Goal: Find specific page/section: Find specific page/section

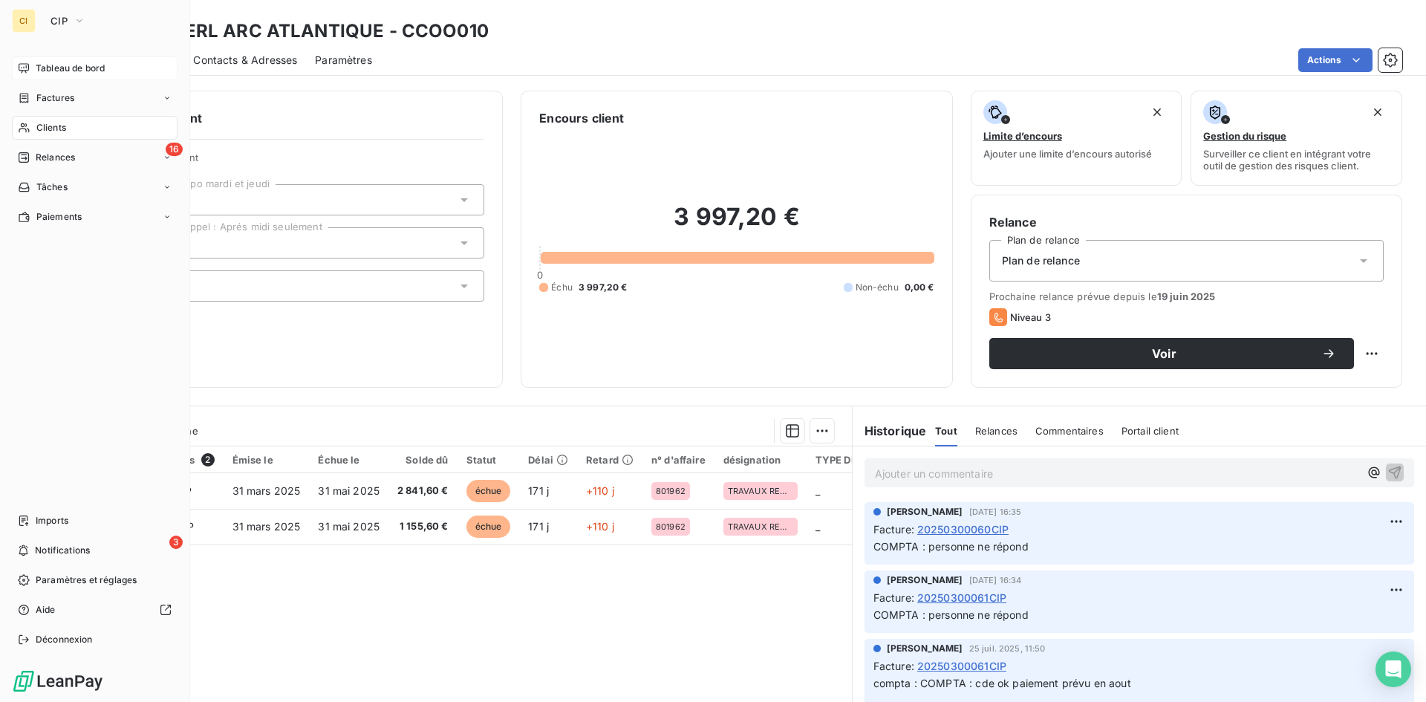
click at [50, 77] on div "Tableau de bord" at bounding box center [95, 68] width 166 height 24
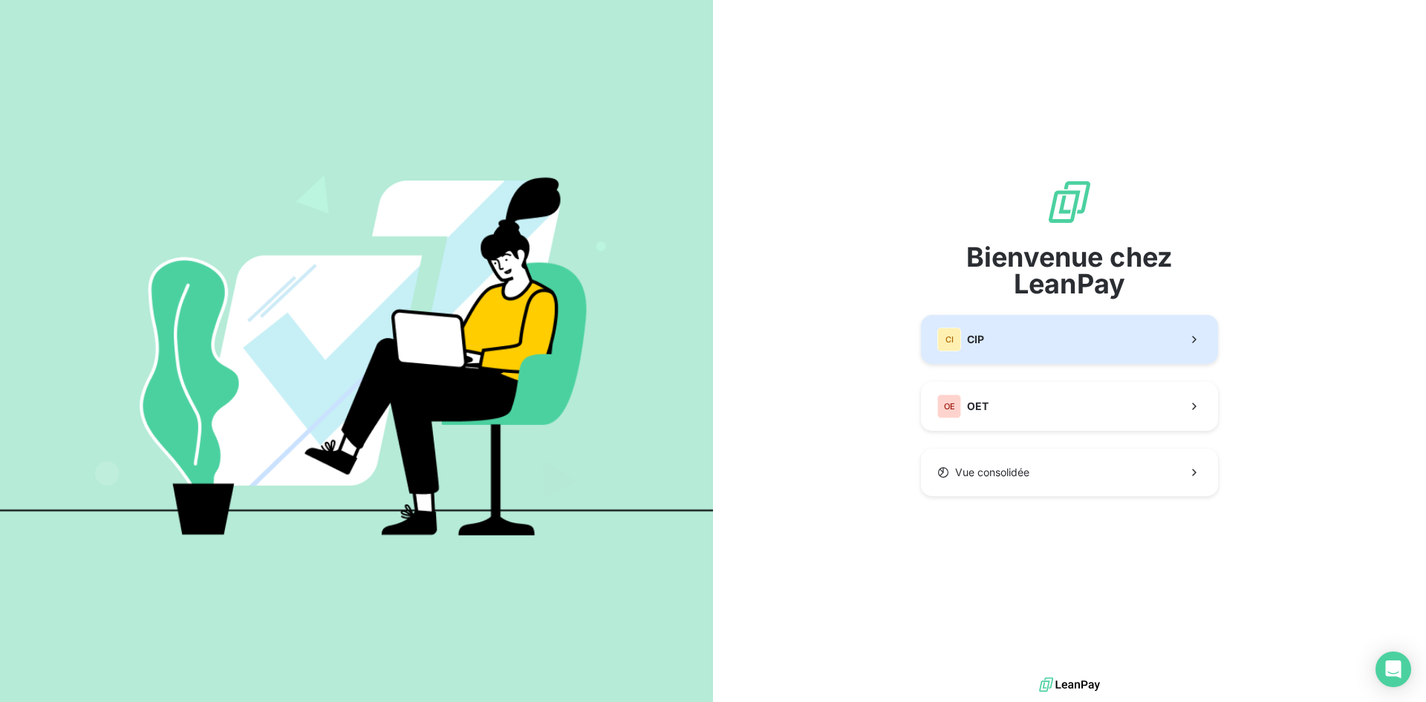
click at [1024, 348] on button "CI CIP" at bounding box center [1069, 339] width 297 height 49
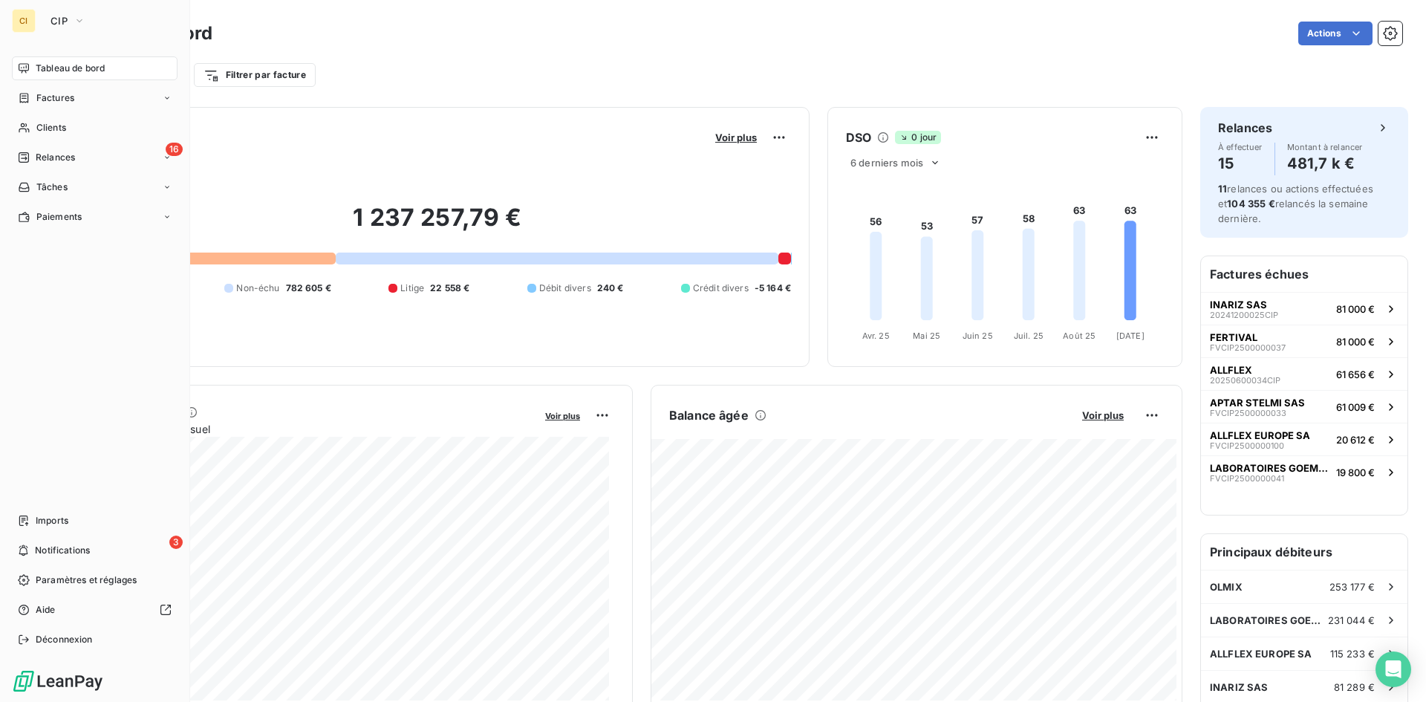
click at [39, 130] on span "Clients" at bounding box center [51, 127] width 30 height 13
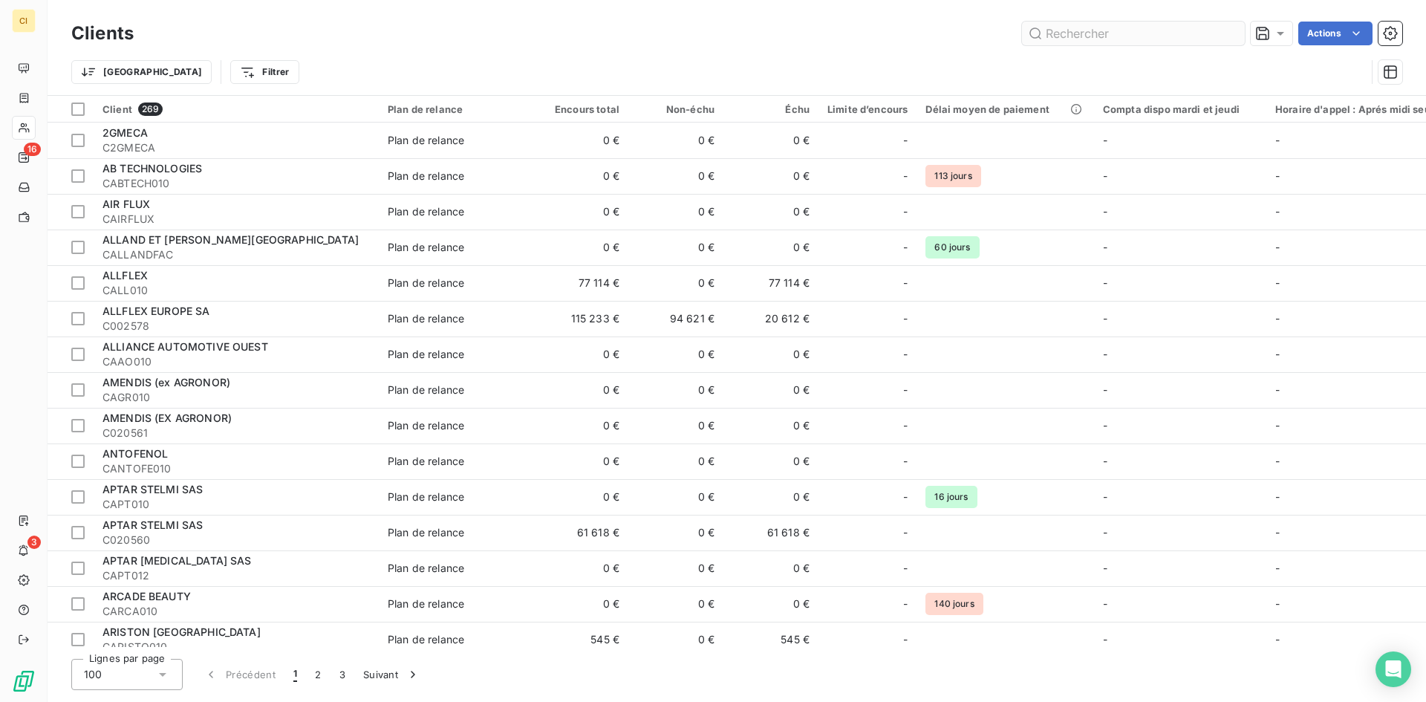
click at [1074, 38] on input "text" at bounding box center [1133, 34] width 223 height 24
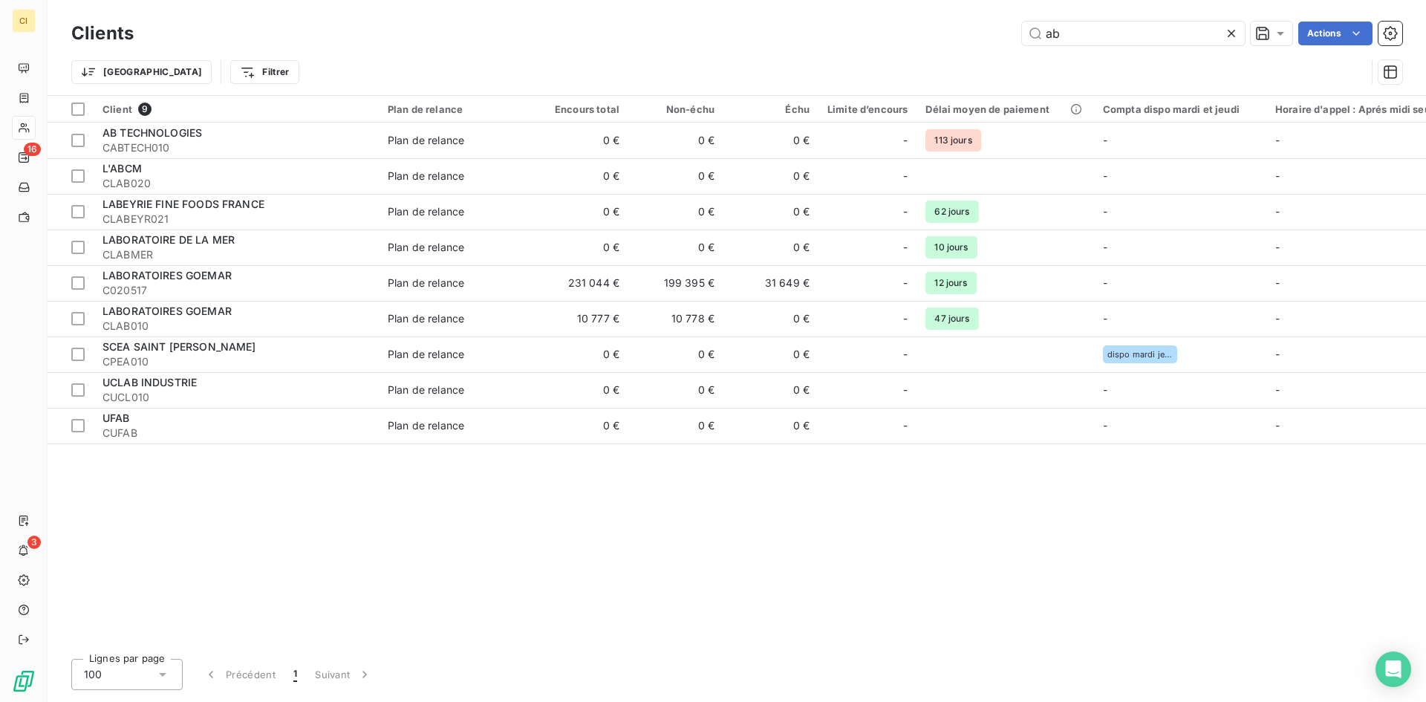
type input "ab"
